Goal: Task Accomplishment & Management: Use online tool/utility

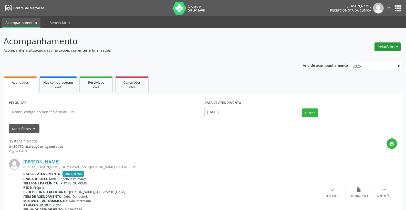
click at [395, 45] on button "Relatórios" at bounding box center [387, 46] width 26 height 9
click at [396, 47] on button "Relatórios" at bounding box center [387, 46] width 26 height 9
click at [370, 58] on link "Agendamentos" at bounding box center [372, 57] width 55 height 7
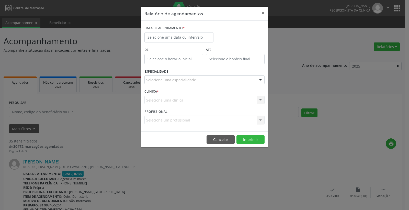
click at [260, 78] on div at bounding box center [261, 80] width 8 height 9
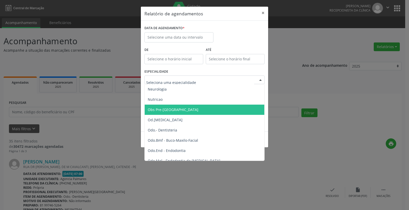
scroll to position [537, 0]
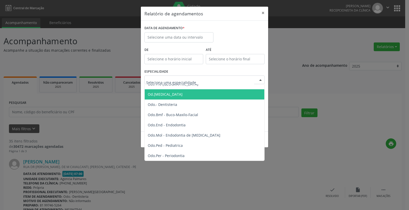
click at [176, 95] on span "Od.[MEDICAL_DATA]" at bounding box center [205, 94] width 121 height 10
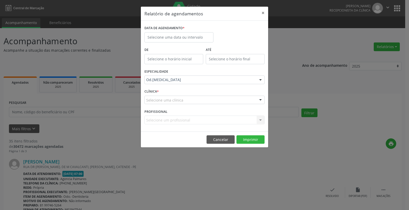
click at [261, 100] on div at bounding box center [261, 100] width 8 height 9
click at [217, 99] on input "text" at bounding box center [200, 102] width 108 height 10
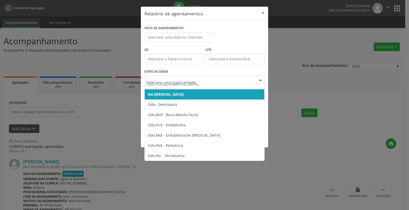
click at [263, 81] on div at bounding box center [261, 80] width 8 height 9
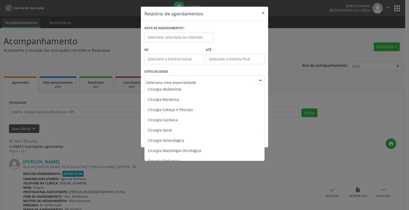
scroll to position [0, 0]
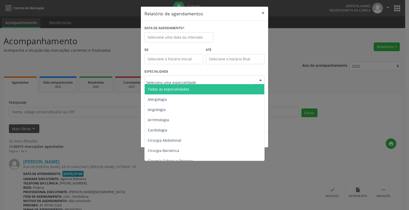
click at [182, 88] on span "Todas as especialidades" at bounding box center [169, 89] width 42 height 5
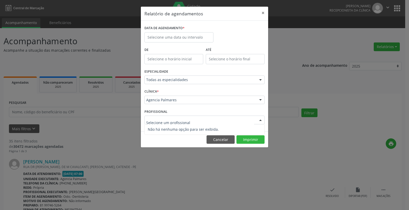
click at [262, 121] on div at bounding box center [261, 120] width 8 height 9
click at [245, 139] on button "Imprimir" at bounding box center [251, 139] width 28 height 9
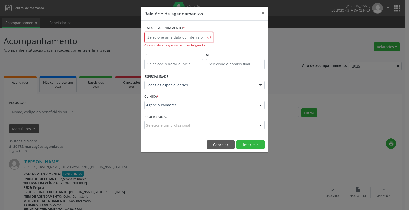
click at [208, 39] on body "Central de Marcação [PERSON_NAME] Recepcionista da clínica  Configurações Sair…" at bounding box center [204, 105] width 409 height 210
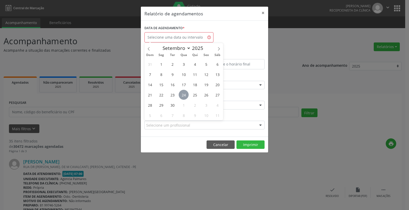
click at [182, 95] on span "24" at bounding box center [184, 95] width 10 height 10
type input "[DATE]"
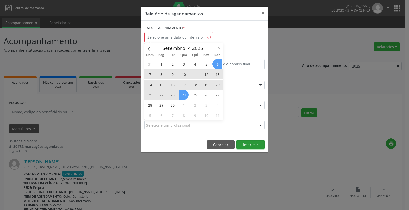
click at [239, 144] on button "Imprimir" at bounding box center [251, 144] width 28 height 9
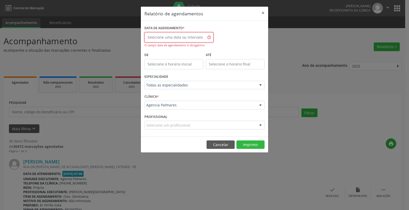
click at [210, 38] on input "text" at bounding box center [179, 37] width 69 height 10
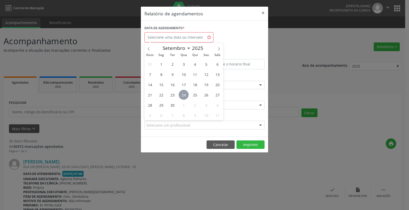
click at [184, 95] on span "24" at bounding box center [184, 95] width 10 height 10
type input "[DATE]"
click at [184, 95] on span "24" at bounding box center [184, 95] width 10 height 10
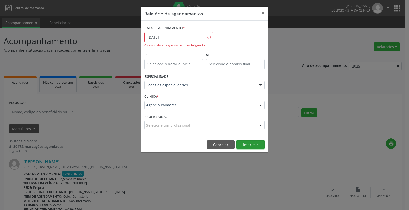
click at [254, 145] on button "Imprimir" at bounding box center [251, 144] width 28 height 9
